Goal: Task Accomplishment & Management: Complete application form

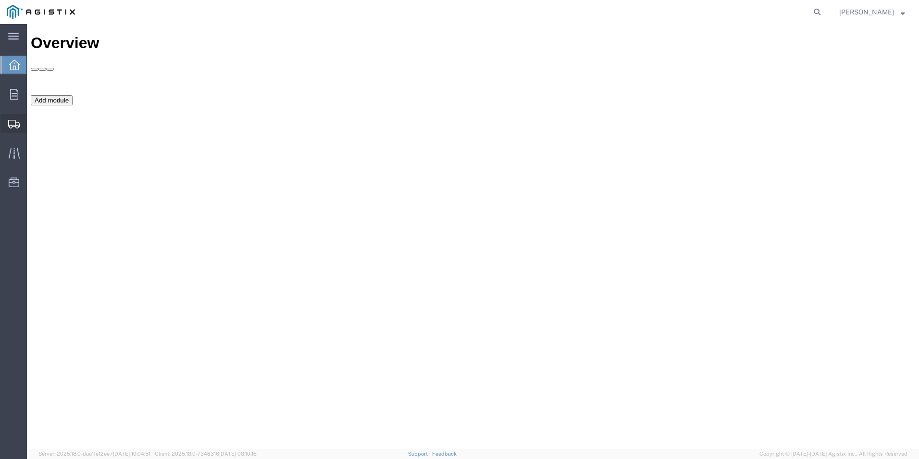
click at [0, 0] on span "Create Shipment" at bounding box center [0, 0] width 0 height 0
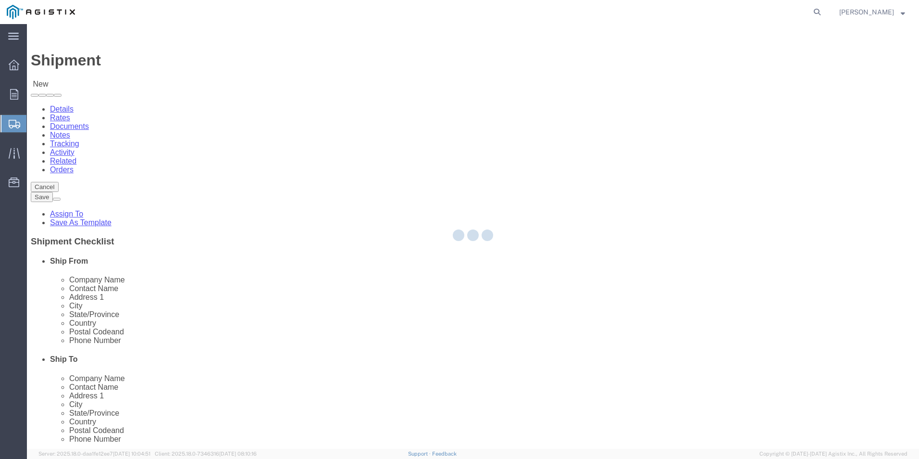
select select
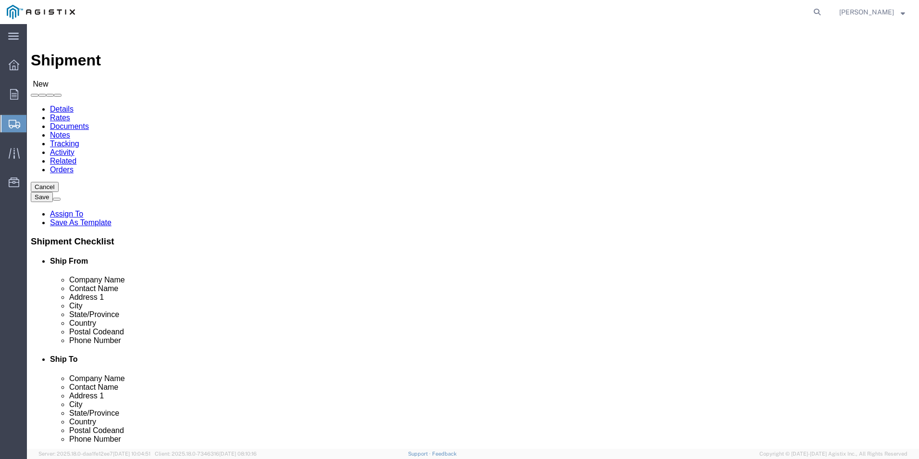
click select "Select Mobile Mounting Solutions Inc PG&E"
select select "9596"
click select "Select Mobile Mounting Solutions Inc PG&E"
select select
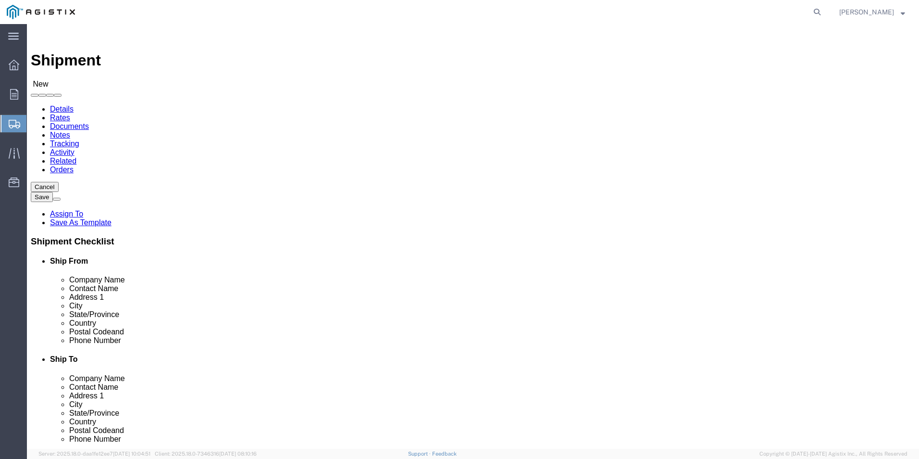
click select "Select All Others [GEOGRAPHIC_DATA] [GEOGRAPHIC_DATA] [GEOGRAPHIC_DATA] [GEOGRA…"
select select "23082"
click select "Select All Others [GEOGRAPHIC_DATA] [GEOGRAPHIC_DATA] [GEOGRAPHIC_DATA] [GEOGRA…"
select select "MYPROFILE"
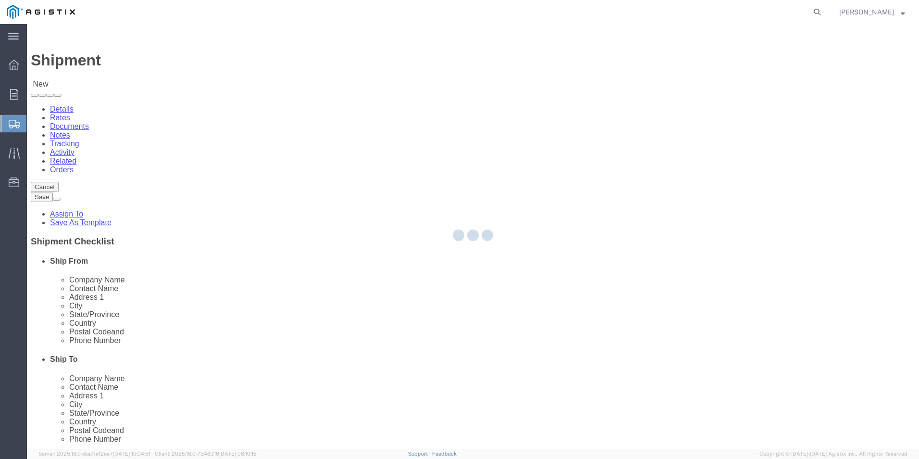
select select "CA"
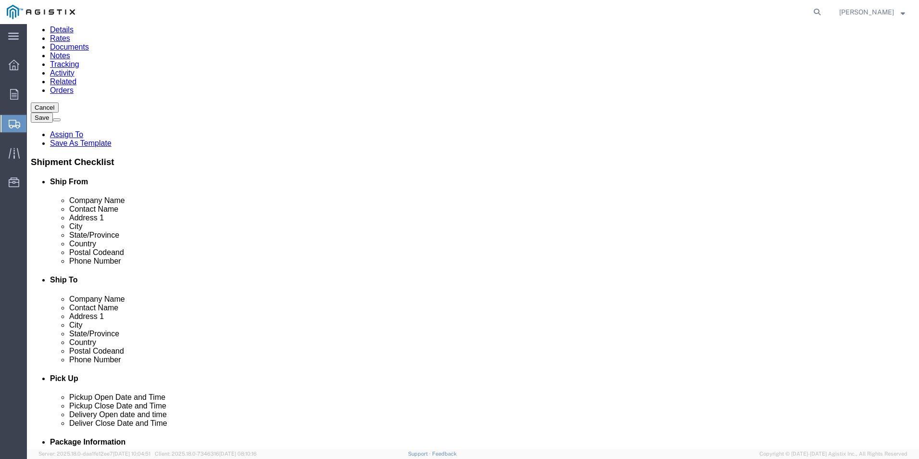
scroll to position [96, 0]
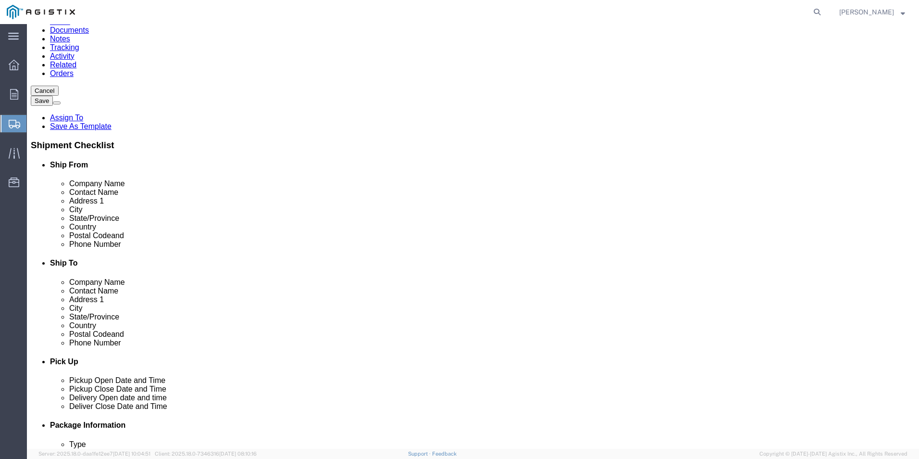
click input "text"
type input "[GEOGRAPHIC_DATA]"
click input "text"
type input "[PERSON_NAME]"
click input "text"
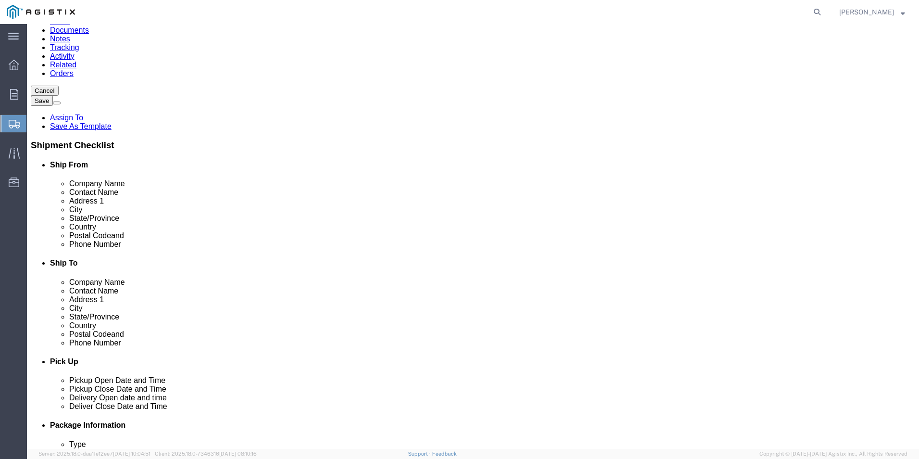
type input "500 [PERSON_NAME] DR"
click input "text"
type input "AMERICAN CANYON"
type input "CA"
click input "Postal Code"
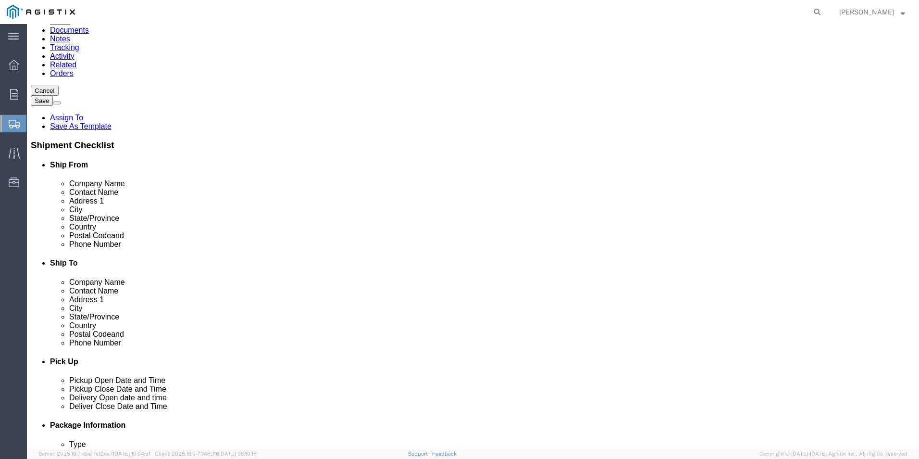
type input "94503"
click input "text"
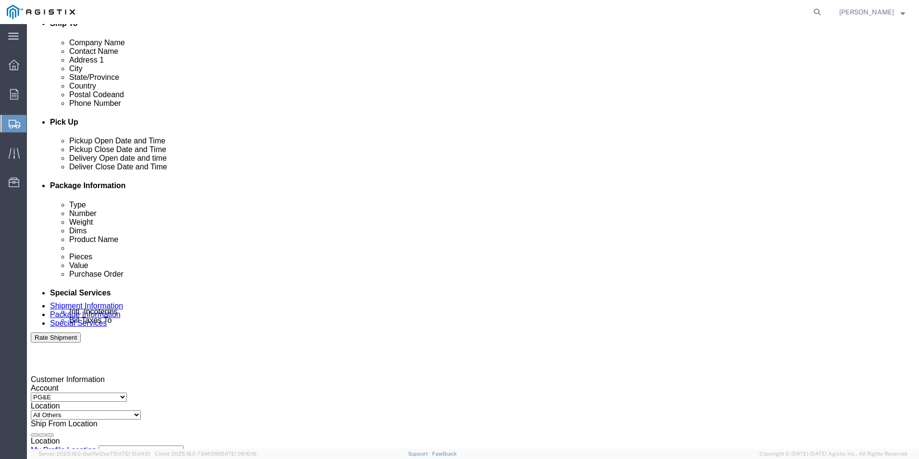
scroll to position [337, 0]
type input "[PHONE_NUMBER]"
click div "[DATE] 12:00 PM"
click input "12:00 PM"
click input "10:00 PM"
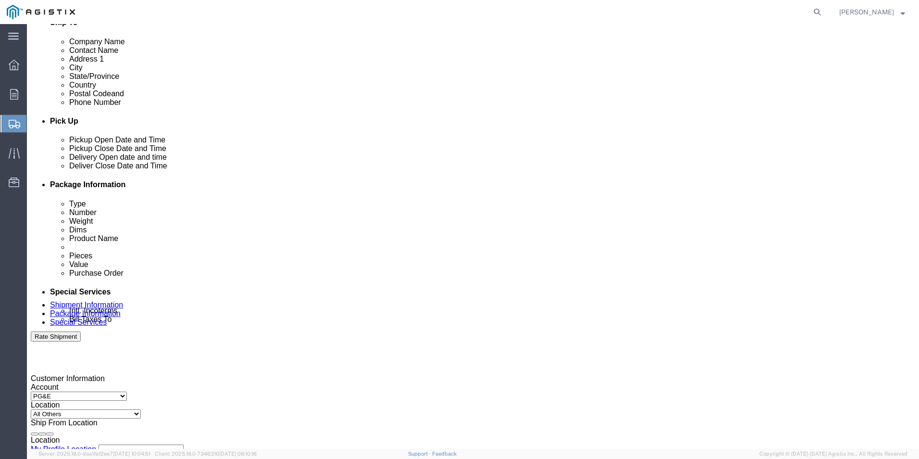
type input "10:00 AM"
click button "Apply"
click div "[DATE] 11:00 AM"
click input "4:00 AM"
type input "4:00 PM"
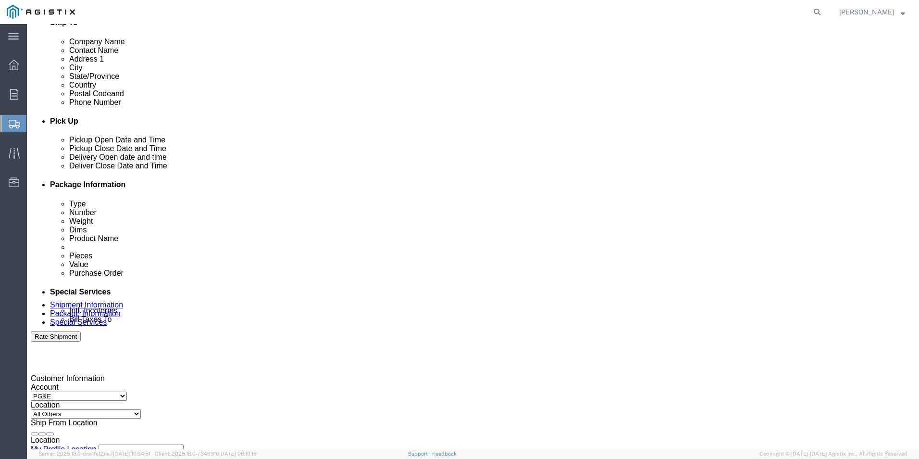
click div "Close Time 4:00 PM [DATE] 11:00 AM - [DATE] 11:00 AM Cancel Apply"
click button "Apply"
click div
click input "5:00 PM"
click input "10:00 PM"
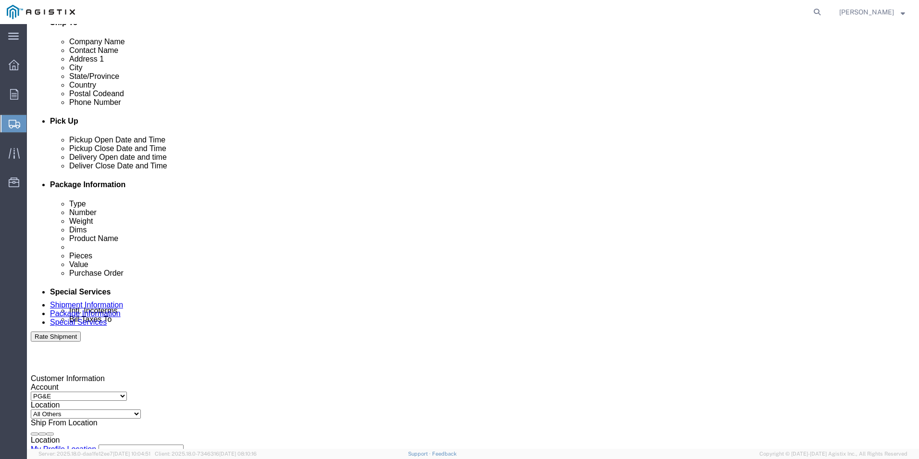
click input "10:00 PM"
type input "10:00 AM"
click button "Apply"
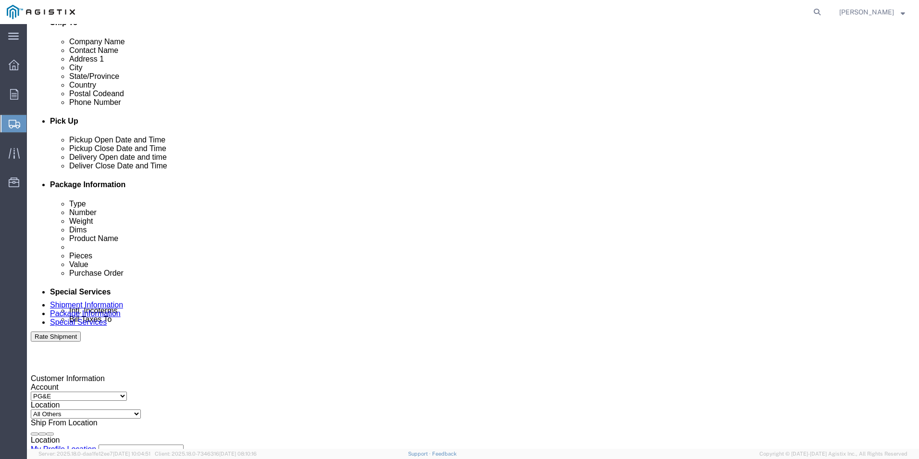
click div
click input "4:00 AM"
type input "4:00 PM"
click button "Apply"
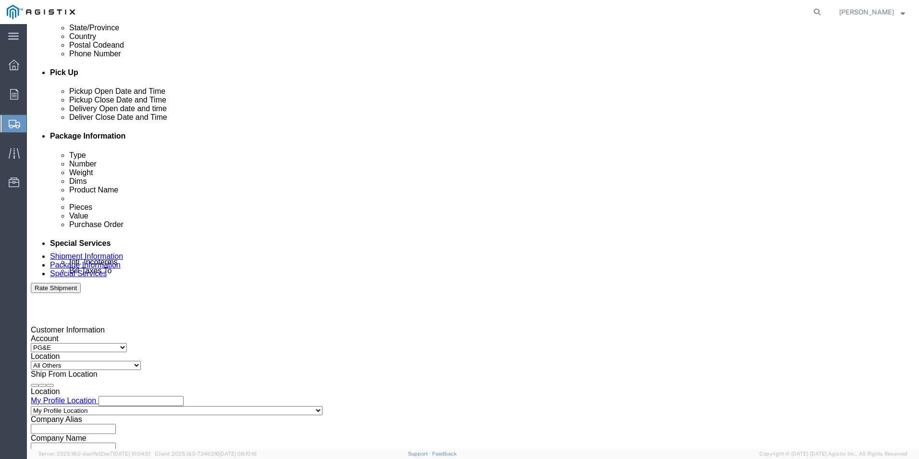
scroll to position [480, 0]
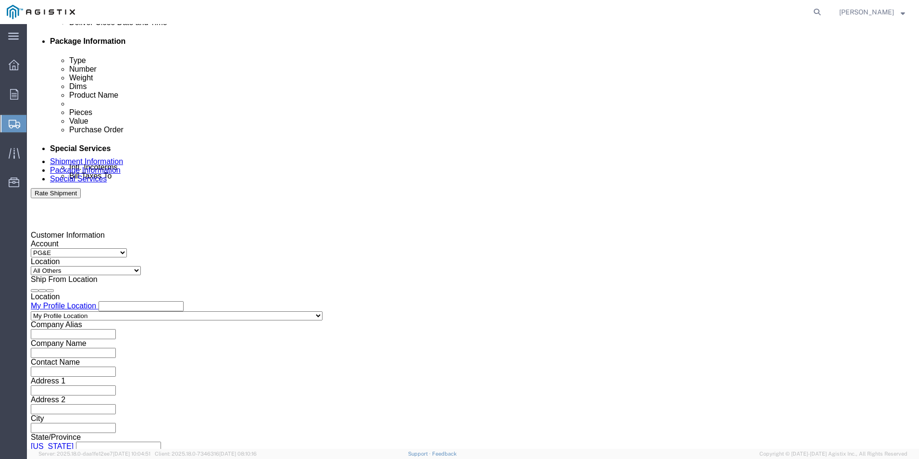
click input "text"
type input "2701237947"
click button "Continue"
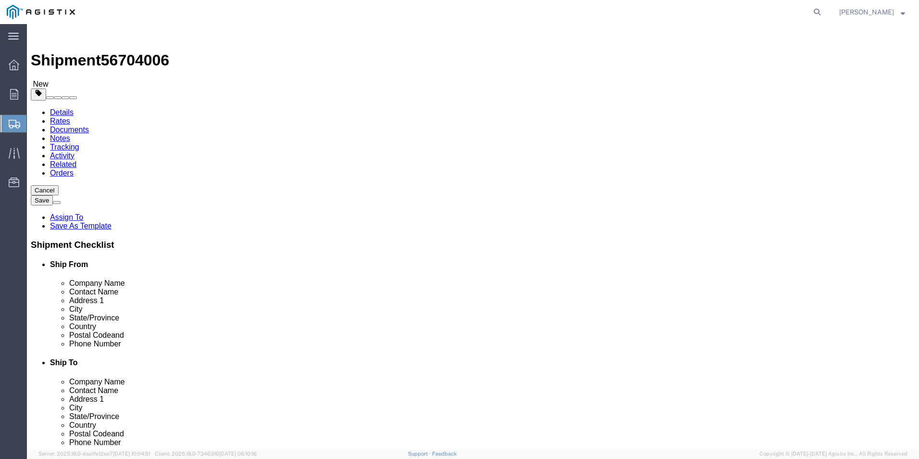
click select "Select Bulk Bundle(s) Cardboard Box(es) Carton(s) Crate(s) Drum(s) (Fiberboard)…"
select select "PSNS"
click select "Select Bulk Bundle(s) Cardboard Box(es) Carton(s) Crate(s) Drum(s) (Fiberboard)…"
click input "text"
type input "48"
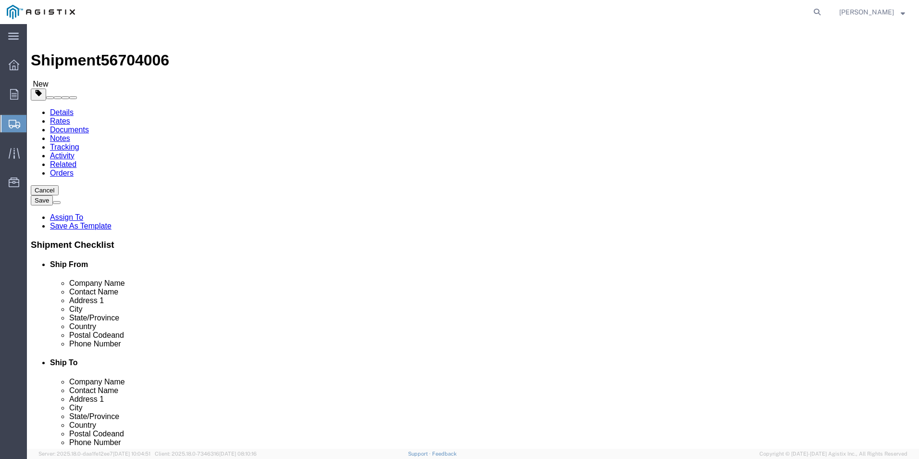
type input "40"
type input "43"
drag, startPoint x: 149, startPoint y: 241, endPoint x: 101, endPoint y: 250, distance: 48.9
click div "Package Type Select Bulk Bundle(s) Cardboard Box(es) Carton(s) Crate(s) Drum(s)…"
type input "330"
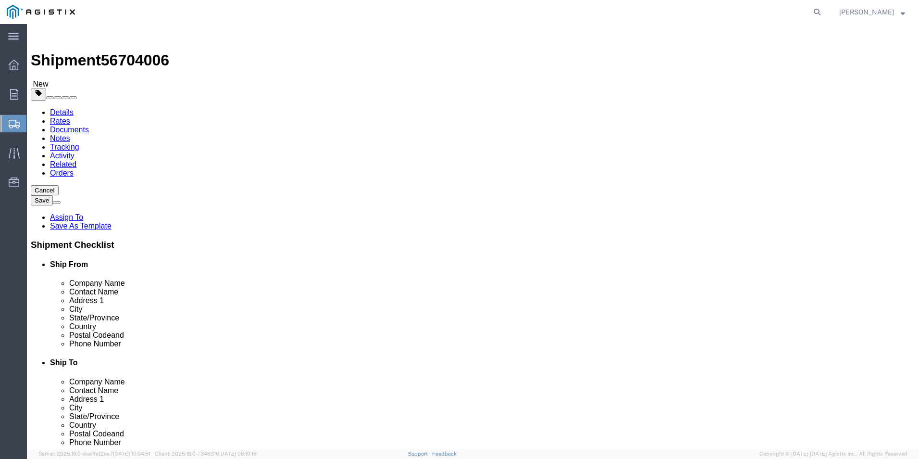
click link "Add Content"
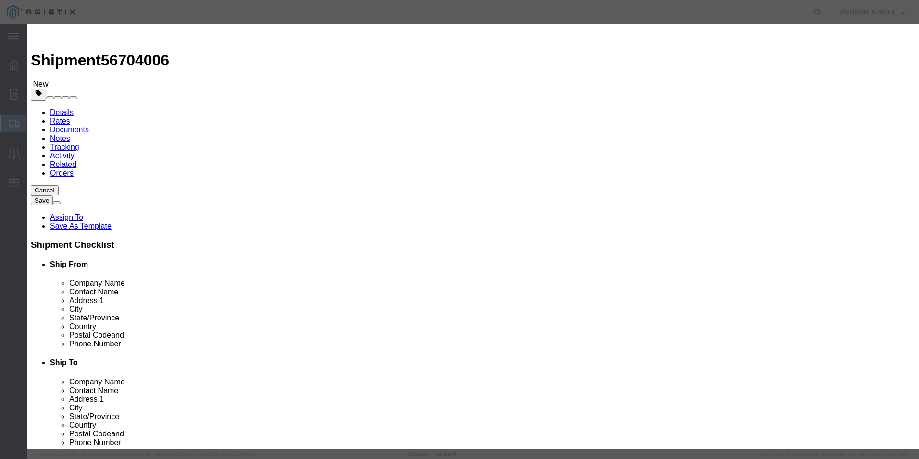
click input "text"
type input "AND252151 & ACC"
click input "0"
type input "1"
click input "text"
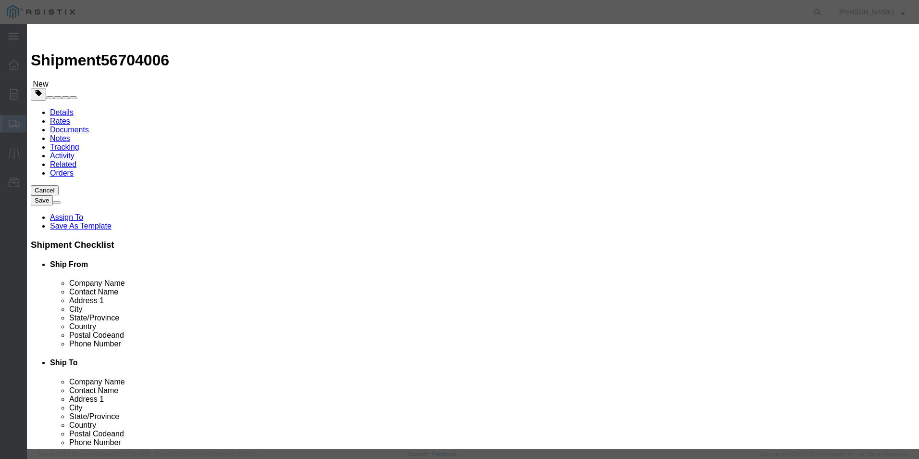
click textarea
type textarea "[PERSON_NAME] VENDOR ID# 1025152"
click input "text"
type input "11,714.00"
click button "Save & Close"
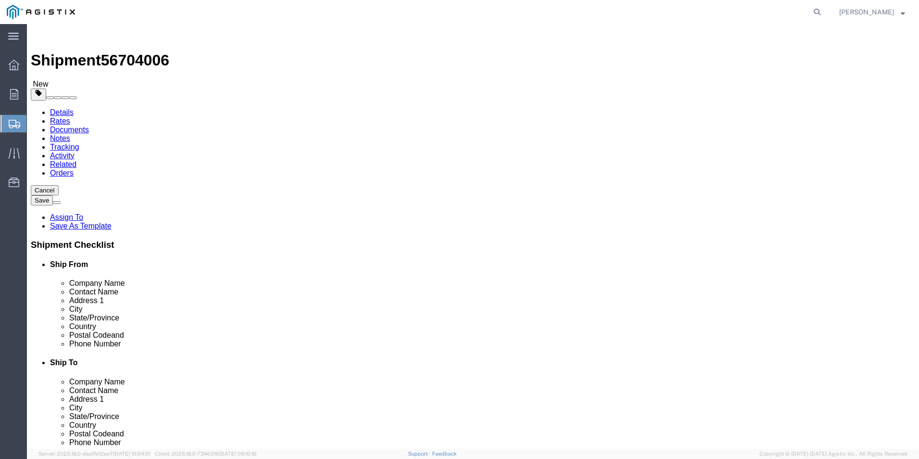
click button "Rate Shipment"
click input "1"
type input "1"
click icon
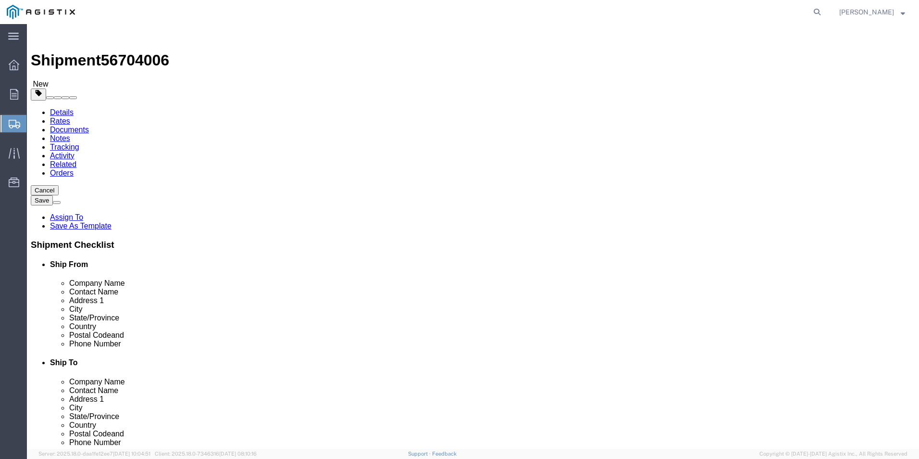
click icon
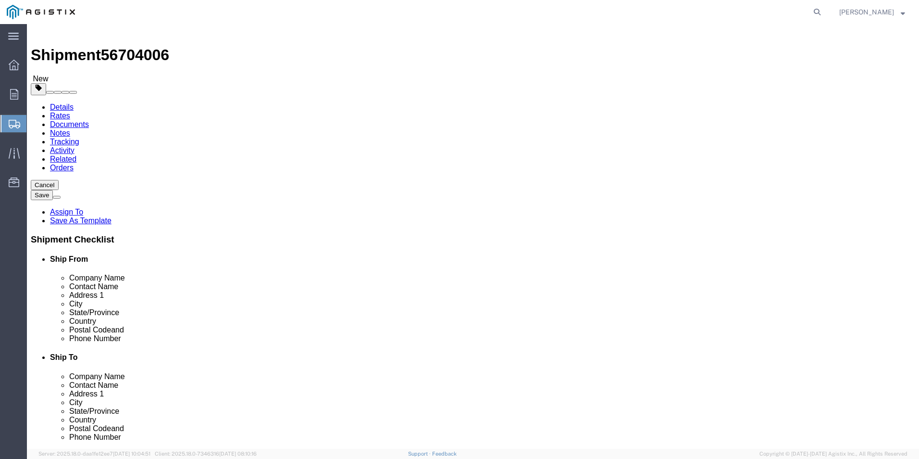
scroll to position [7, 0]
click span
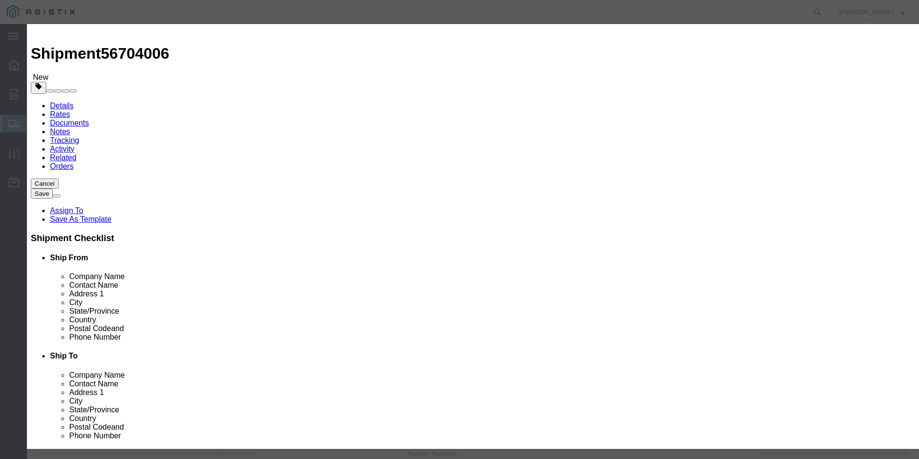
click button "Close"
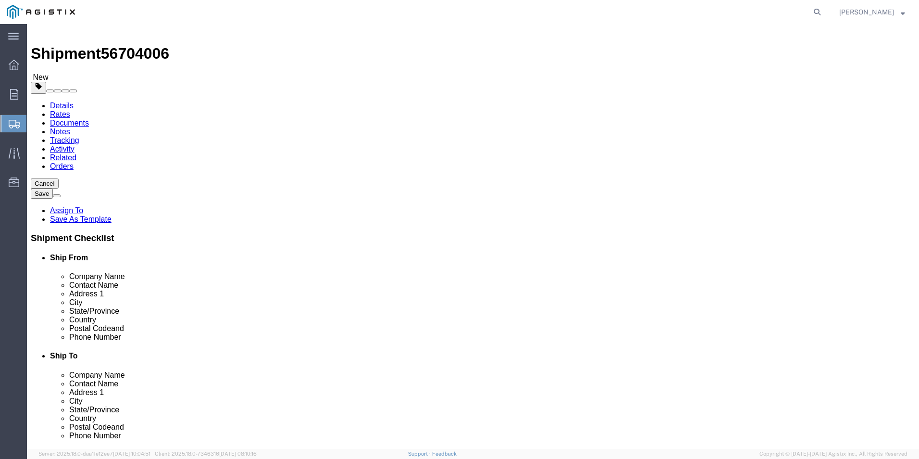
click div "1 x Pallet(s) Standard (Not Stackable) Package Type Select Bulk Bundle(s) Cardb…"
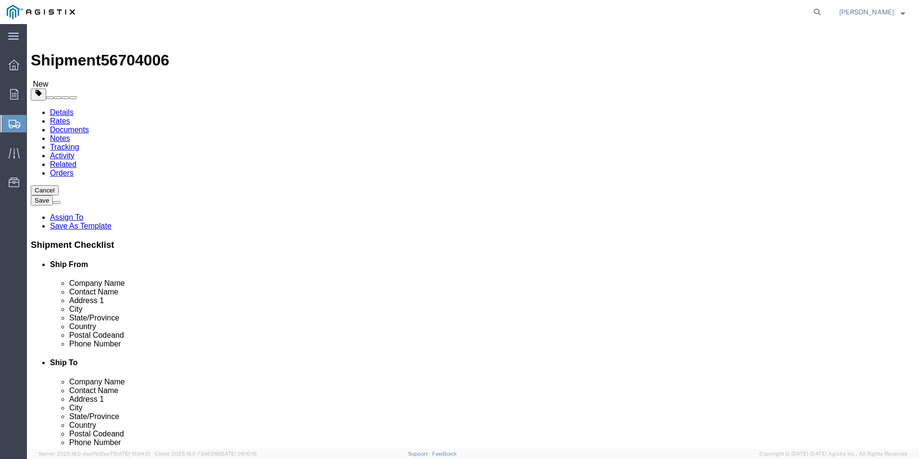
click span
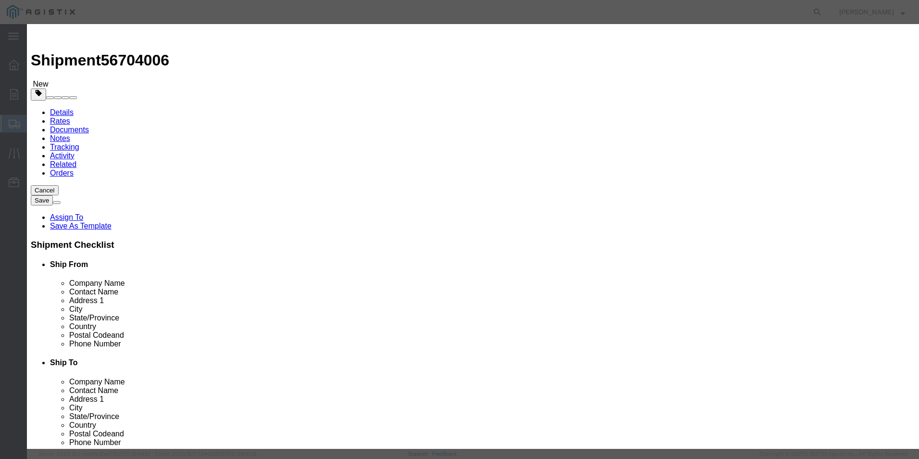
click button "Close"
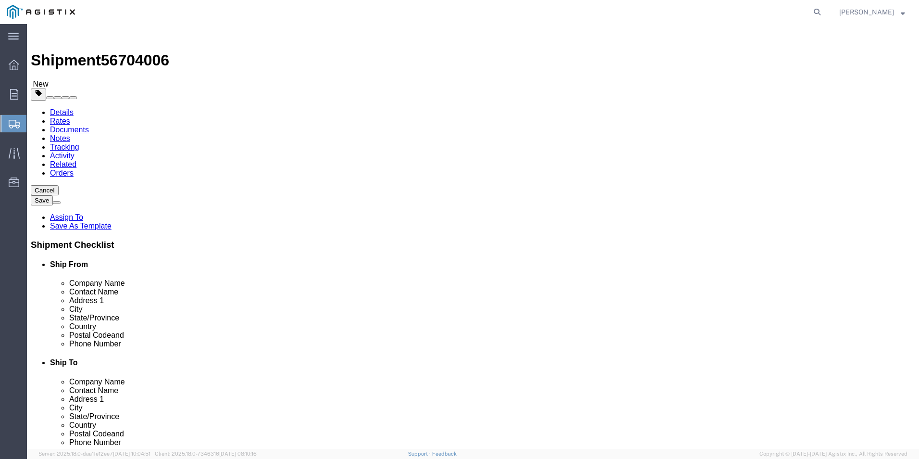
click button "Continue"
click link "Package Information"
click span "button"
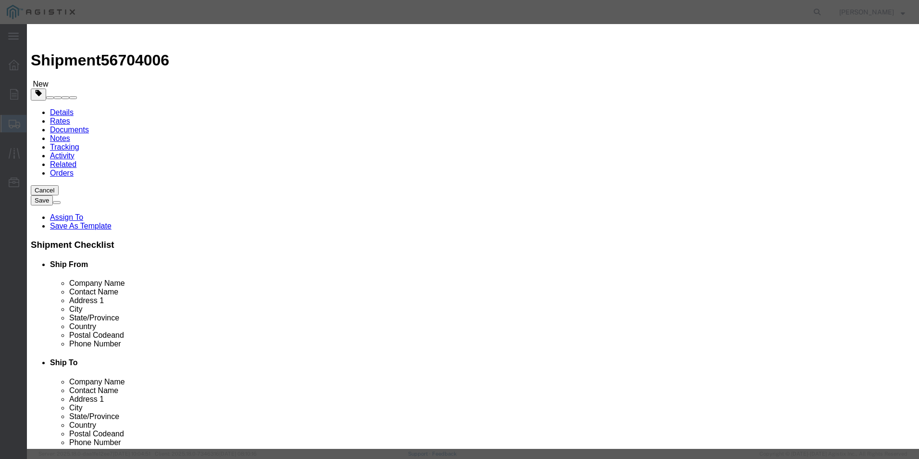
click select "Bale(s) Basket(s) Bolt(s) Bottle(s) Buckets Bulk Bundle(s) Can(s) Cardboard Box…"
click h3 "Edit Package"
click icon "button"
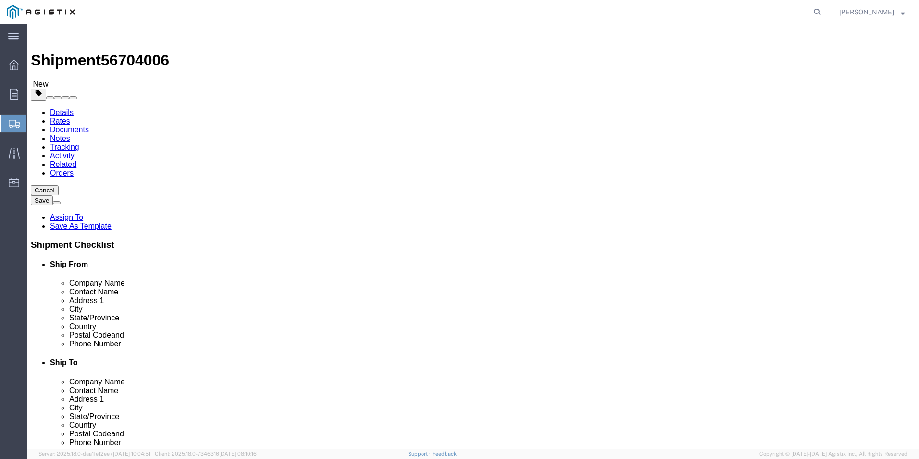
click button "Rate Shipment"
click span "button"
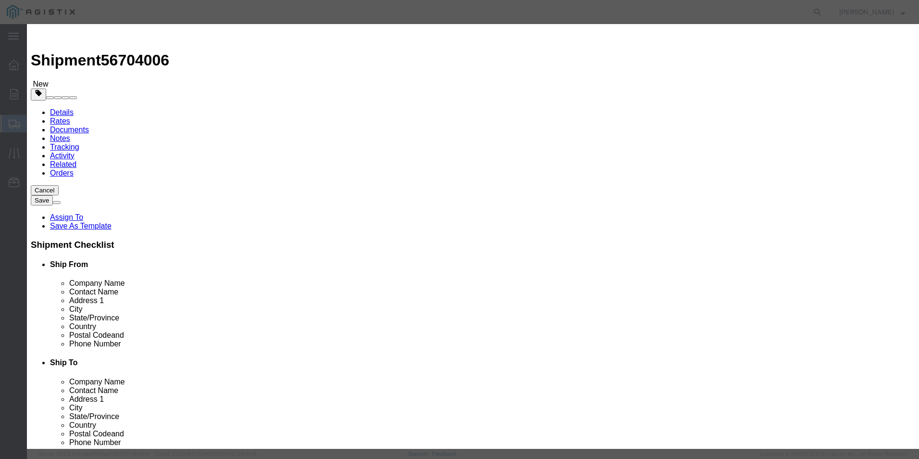
click button "Yes"
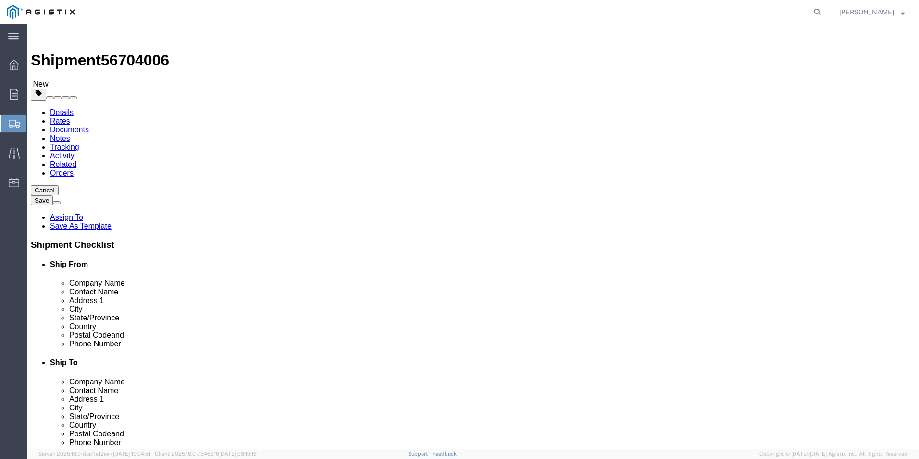
click icon
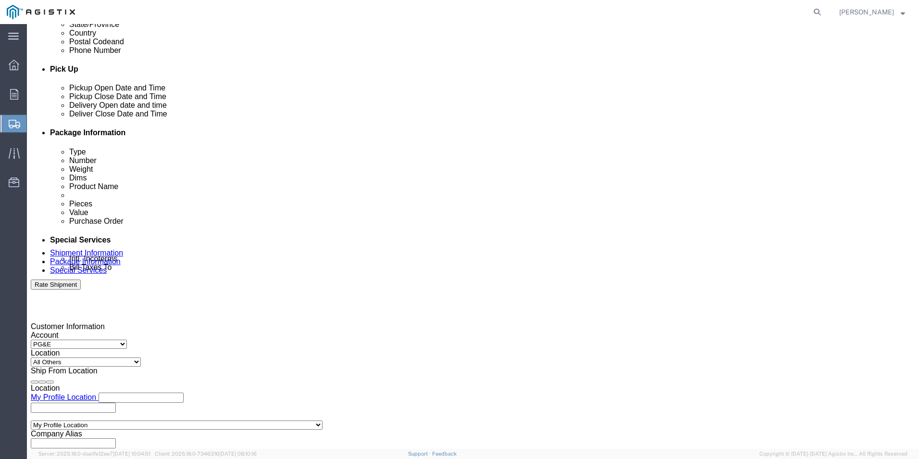
scroll to position [480, 0]
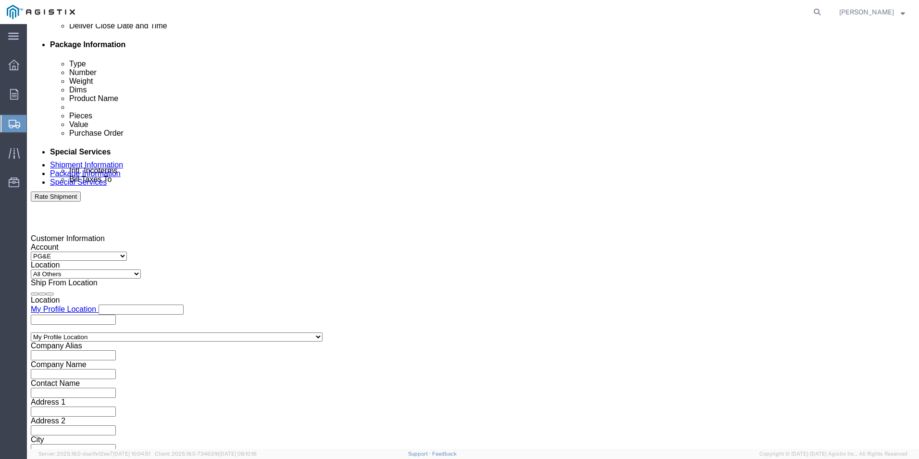
click button "Continue"
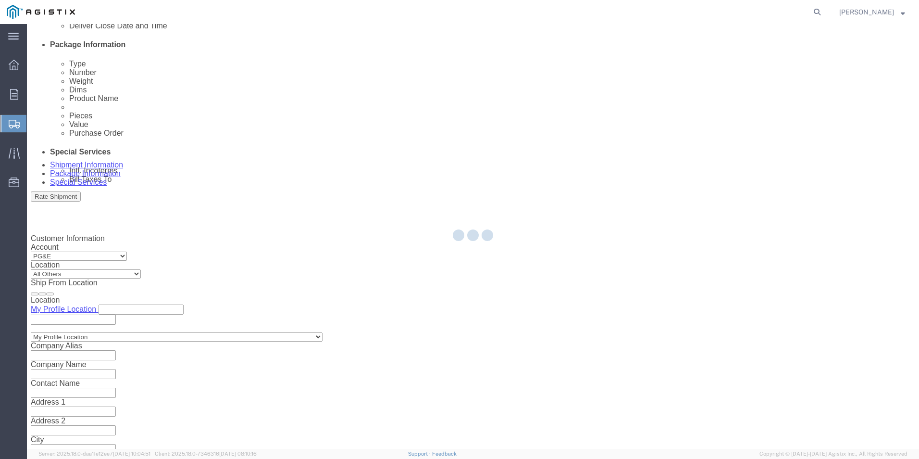
scroll to position [0, 0]
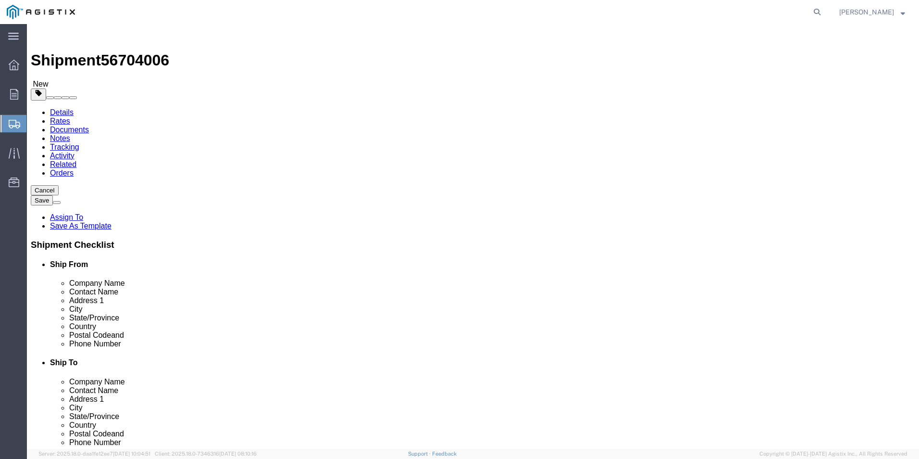
click select "Select Bulk Bundle(s) Cardboard Box(es) Carton(s) Crate(s) Drum(s) (Fiberboard)…"
select select "PSNS"
click select "Select Bulk Bundle(s) Cardboard Box(es) Carton(s) Crate(s) Drum(s) (Fiberboard)…"
click input "text"
type input "48"
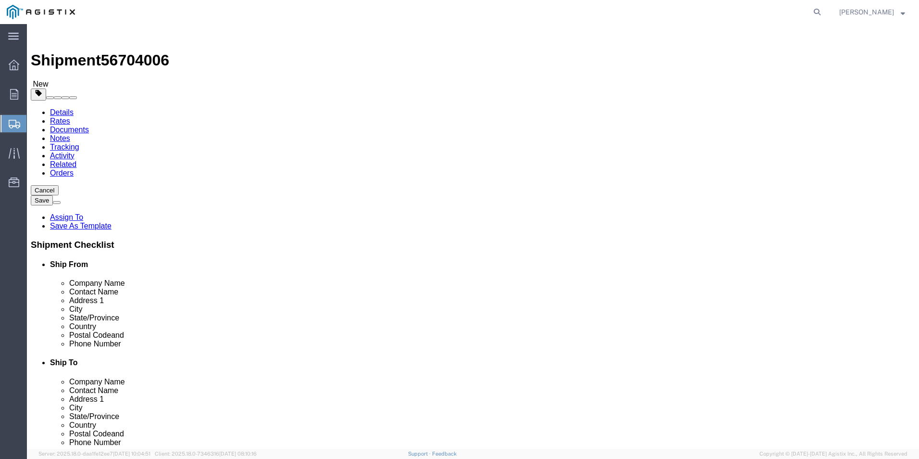
type input "40"
type input "43"
click input "0.00"
type input "0"
type input "330"
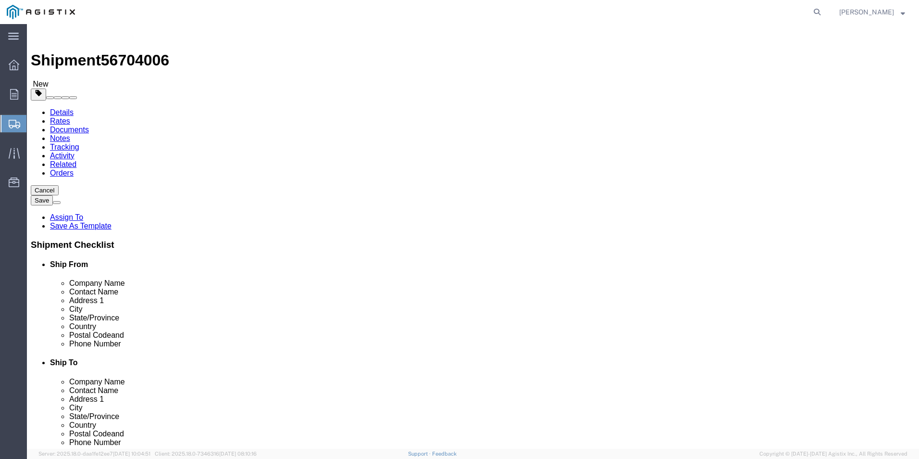
click span
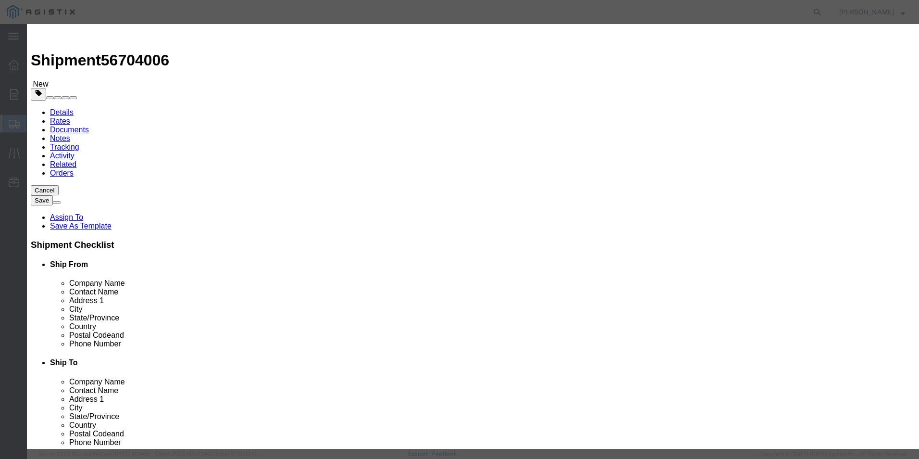
click select "Select 50 55 60 65 70 85 92.5 100 125 175 250 300 400"
select select "60"
click select "Select 50 55 60 65 70 85 92.5 100 125 175 250 300 400"
click input "text"
type input "11,714.00"
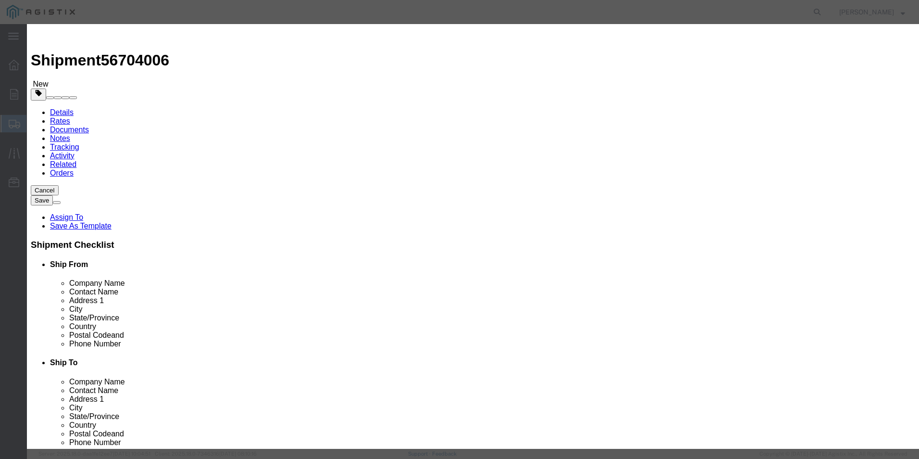
select select "USD"
drag, startPoint x: 293, startPoint y: 90, endPoint x: 203, endPoint y: 86, distance: 89.6
click div "Pieces 0 Select Bag Barrels 100Board Feet Bottle Box Blister Pack Carats Can Ca…"
type input "1"
click input "text"
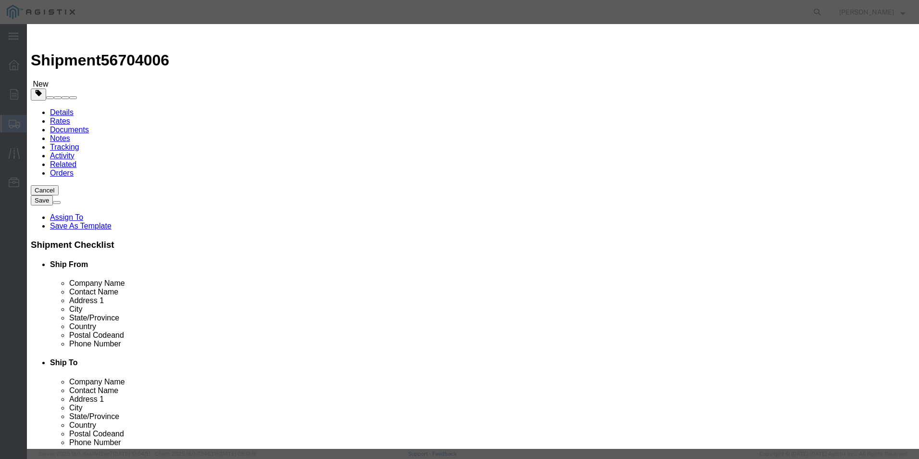
type input "AND252151 & ACC"
click textarea
type textarea "[PERSON_NAME] VENDOR ID# 1025152"
click button "Save & Close"
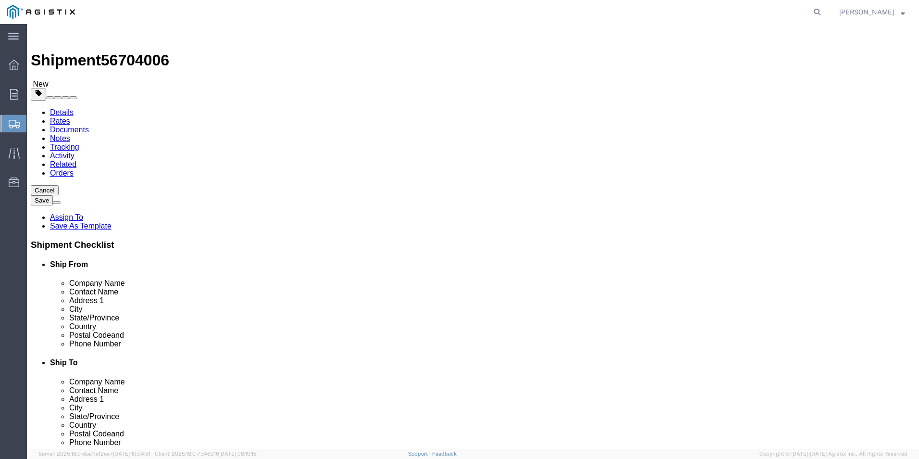
click span
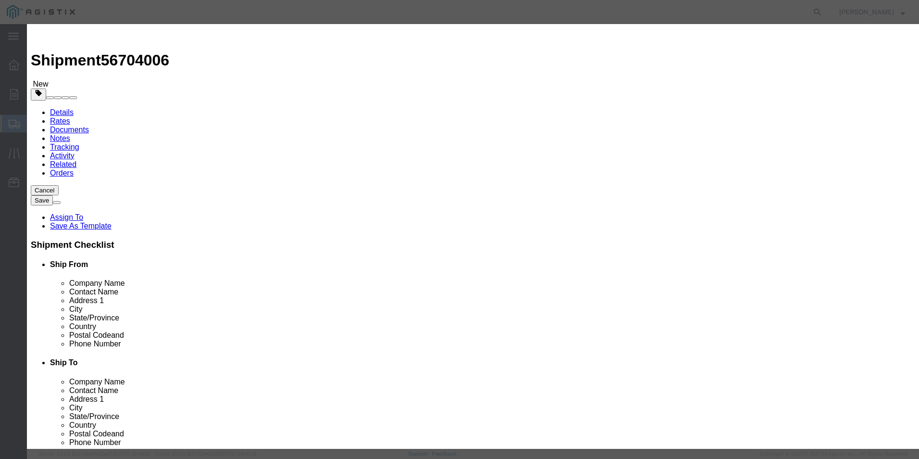
click input "text"
click button "Close"
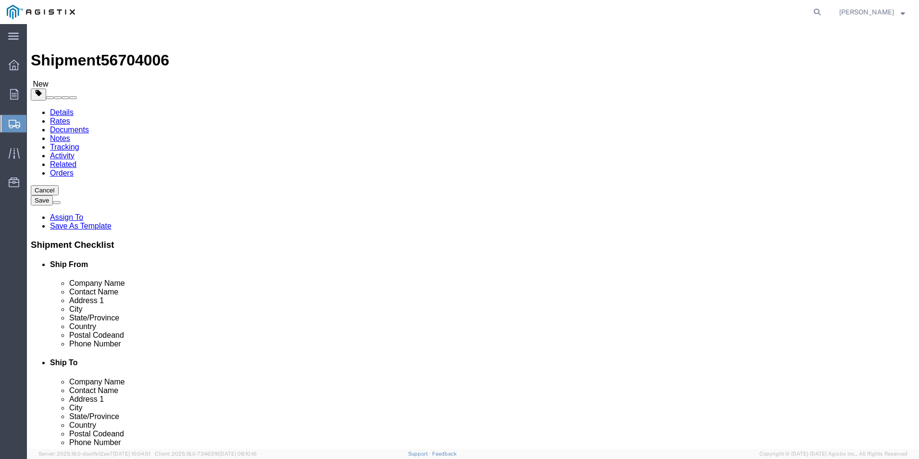
click div "Rate Shipment"
click button "Rate Shipment"
